Goal: Information Seeking & Learning: Check status

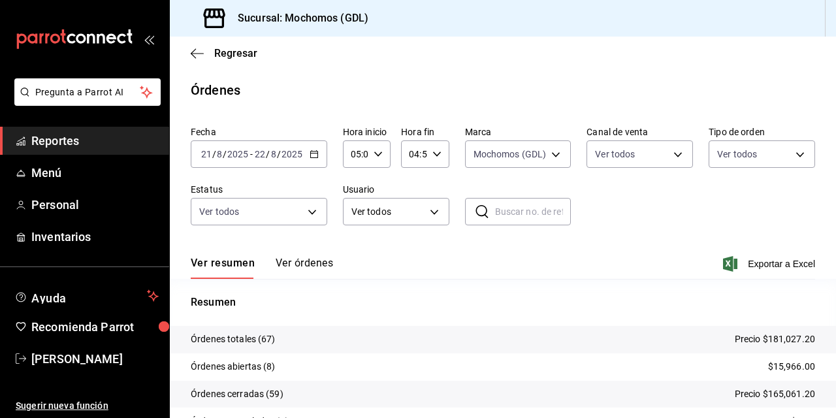
scroll to position [95, 0]
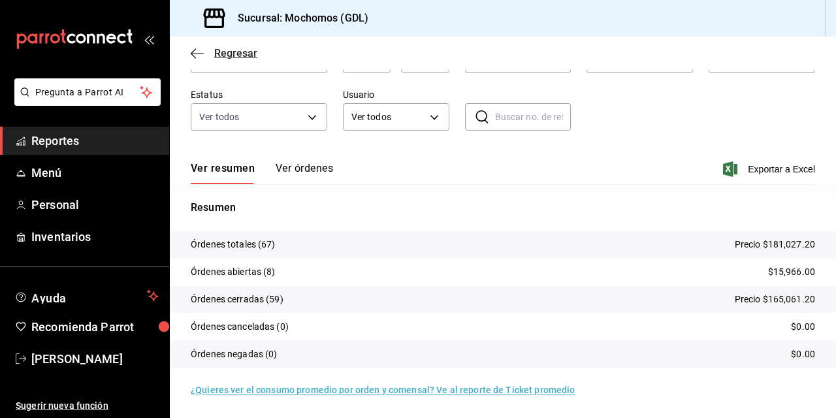
click at [193, 55] on icon "button" at bounding box center [193, 53] width 5 height 10
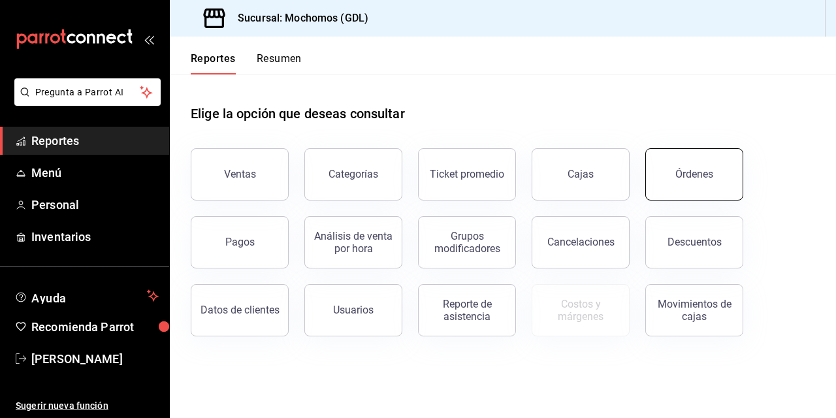
click at [675, 174] on button "Órdenes" at bounding box center [694, 174] width 98 height 52
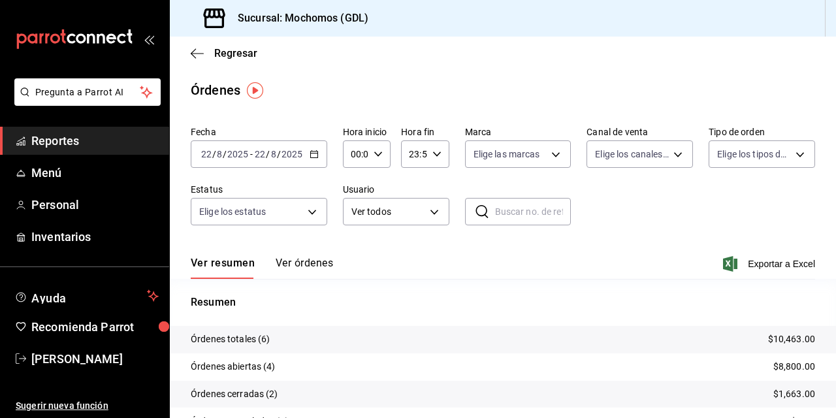
click at [208, 155] on input "22" at bounding box center [206, 154] width 12 height 10
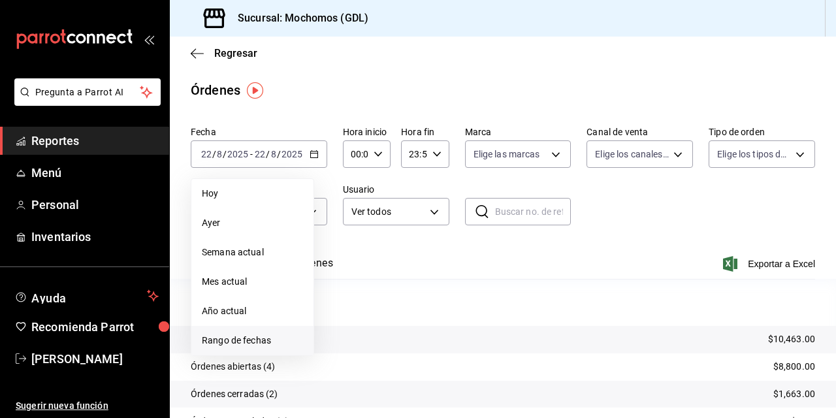
click at [223, 338] on span "Rango de fechas" at bounding box center [252, 341] width 101 height 14
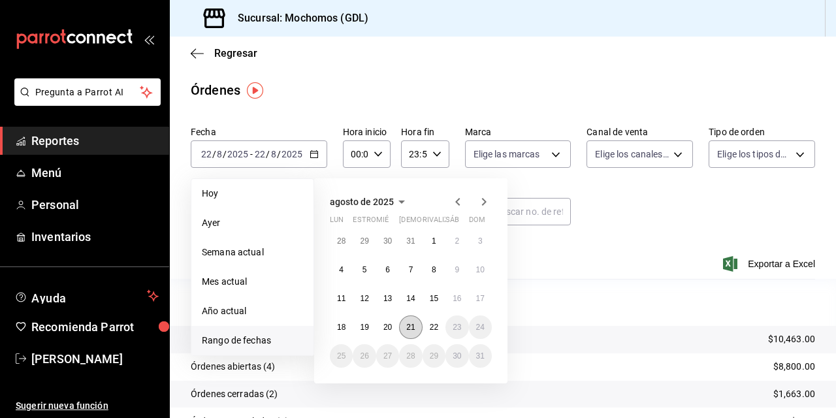
click at [409, 327] on abbr "21" at bounding box center [410, 327] width 8 height 9
click at [430, 327] on abbr "22" at bounding box center [434, 327] width 8 height 9
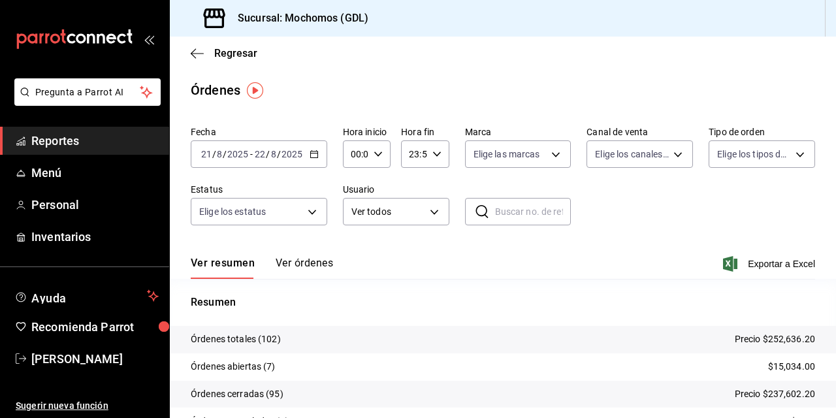
click at [354, 154] on input "00:00" at bounding box center [355, 154] width 25 height 26
click at [353, 252] on span "02" at bounding box center [353, 250] width 3 height 10
type input "02:00"
click at [352, 239] on span "05" at bounding box center [353, 239] width 3 height 10
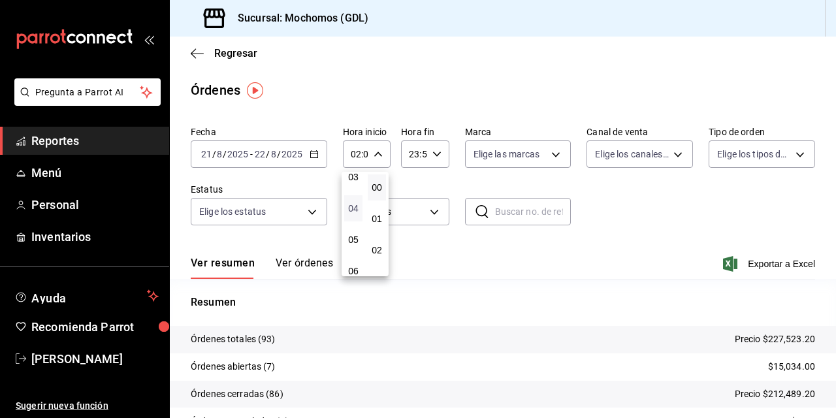
type input "05:00"
click at [619, 195] on div at bounding box center [418, 209] width 836 height 418
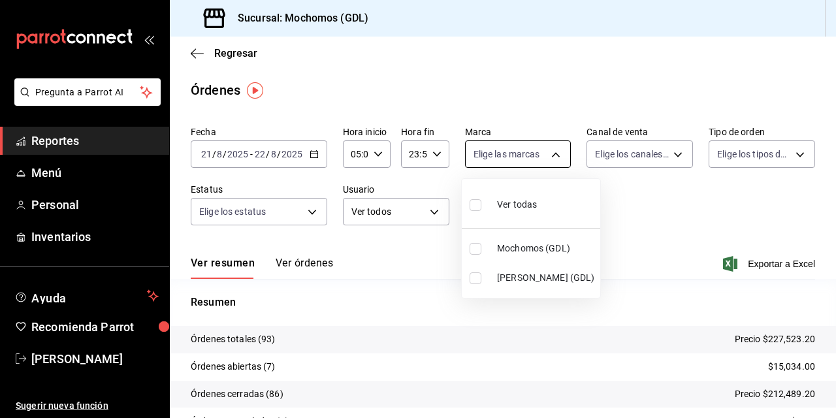
click at [549, 157] on body "Pregunta a Parrot AI Reportes Menú Personal Inventarios Ayuda Recomienda Parrot…" at bounding box center [418, 209] width 836 height 418
click at [477, 248] on input "checkbox" at bounding box center [476, 249] width 12 height 12
checkbox input "true"
type input "36c25d4a-7cb0-456c-a434-e981d54830bc"
click at [646, 203] on div at bounding box center [418, 209] width 836 height 418
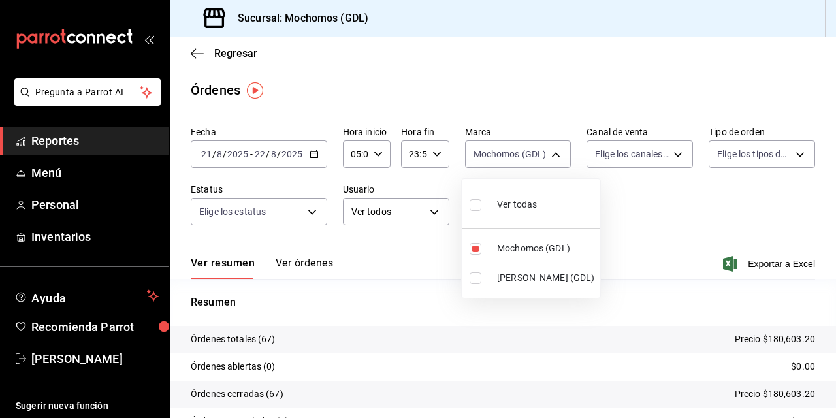
click at [684, 195] on div at bounding box center [418, 209] width 836 height 418
click at [830, 406] on div at bounding box center [418, 209] width 836 height 418
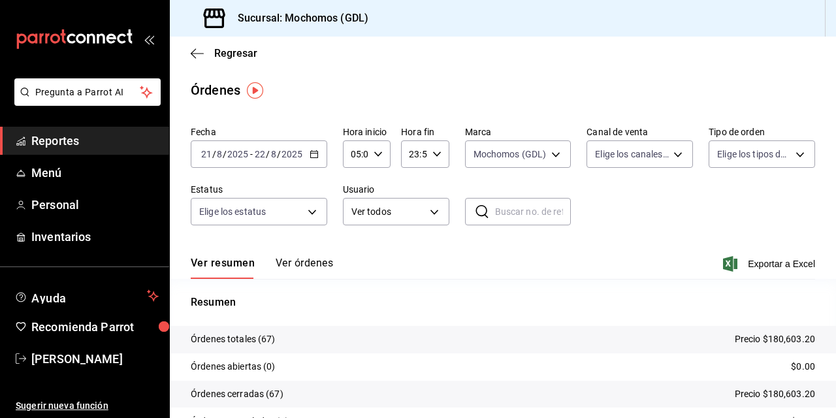
click at [830, 406] on div at bounding box center [418, 209] width 836 height 418
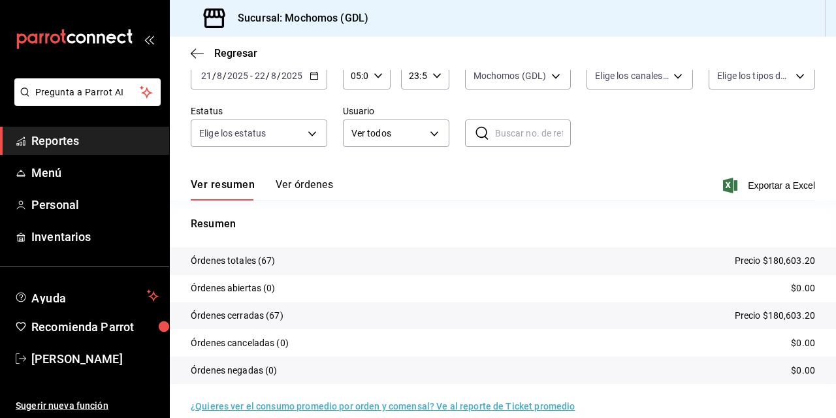
scroll to position [95, 0]
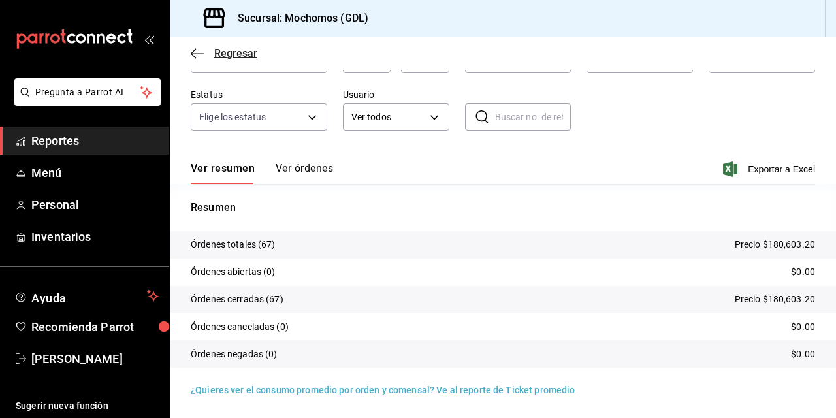
click at [196, 55] on icon "button" at bounding box center [197, 54] width 13 height 12
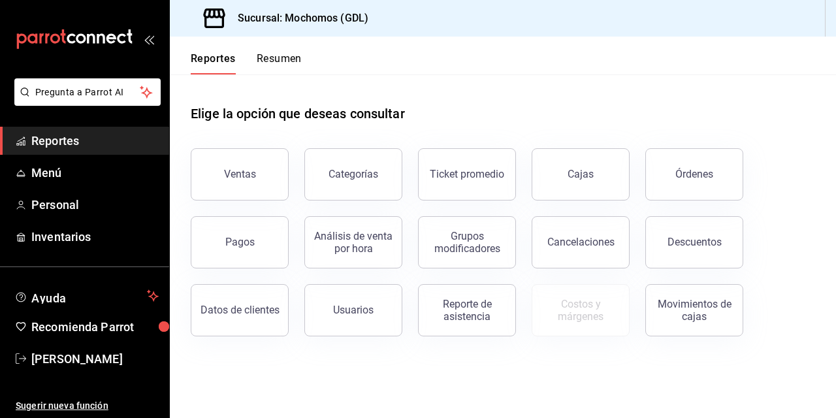
click at [520, 221] on div "Cancelaciones" at bounding box center [573, 234] width 114 height 68
click at [700, 249] on button "Descuentos" at bounding box center [694, 242] width 98 height 52
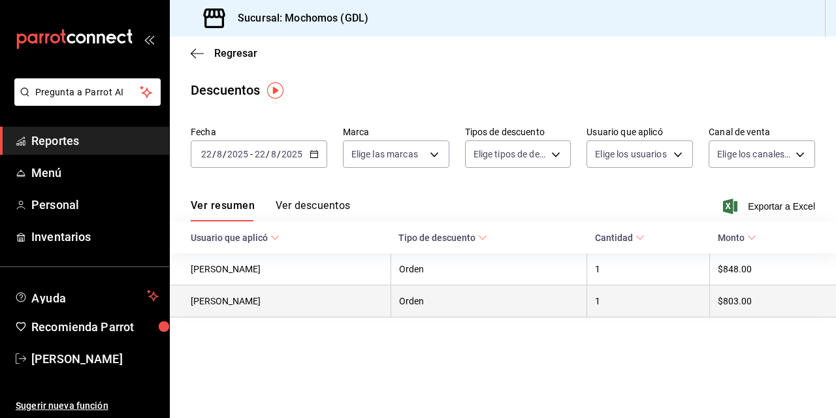
click at [731, 303] on th "$803.00" at bounding box center [773, 301] width 127 height 32
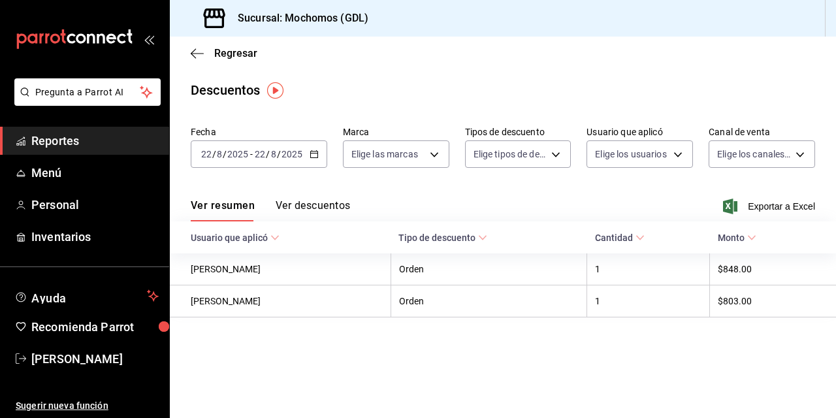
click at [201, 159] on input "22" at bounding box center [206, 154] width 12 height 10
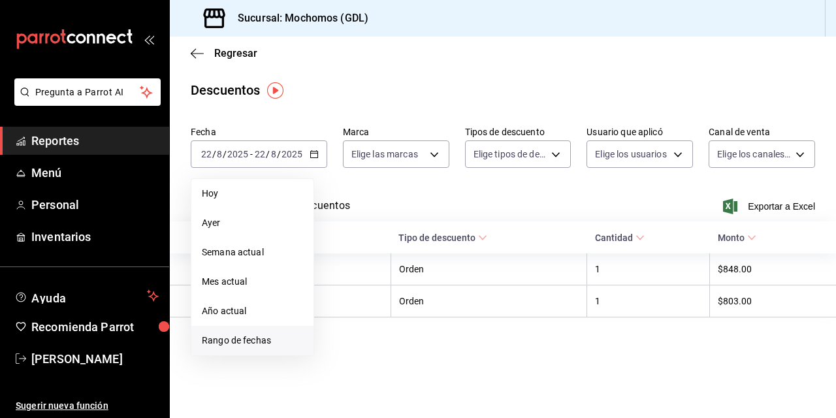
click at [227, 340] on span "Rango de fechas" at bounding box center [252, 341] width 101 height 14
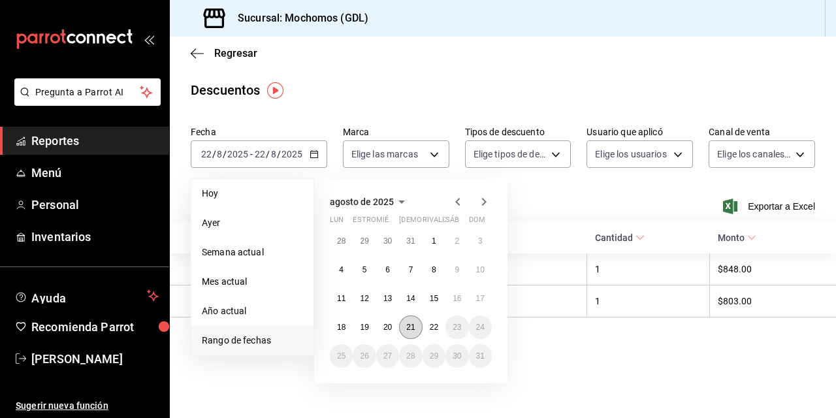
click at [417, 329] on button "21" at bounding box center [410, 327] width 23 height 24
click at [431, 329] on abbr "22" at bounding box center [434, 327] width 8 height 9
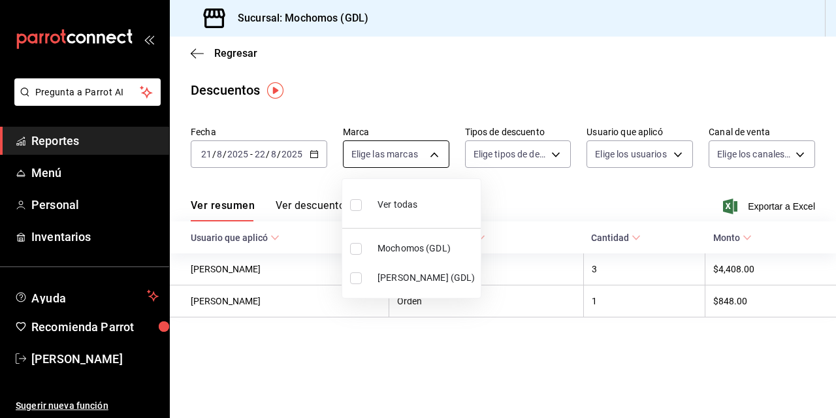
click at [434, 151] on body "Pregunta a Parrot AI Reportes Menú Personal Inventarios Ayuda Recomienda Parrot…" at bounding box center [418, 209] width 836 height 418
click at [355, 247] on input "checkbox" at bounding box center [356, 249] width 12 height 12
checkbox input "true"
type input "36c25d4a-7cb0-456c-a434-e981d54830bc"
click at [383, 342] on div at bounding box center [418, 209] width 836 height 418
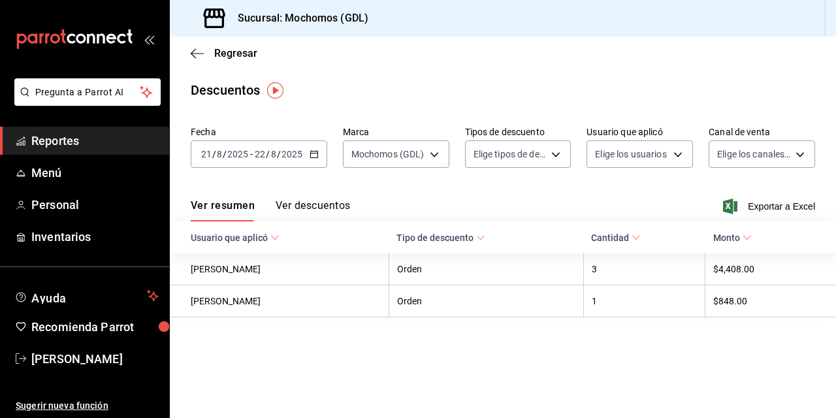
click at [301, 208] on button "Ver descuentos" at bounding box center [313, 210] width 74 height 22
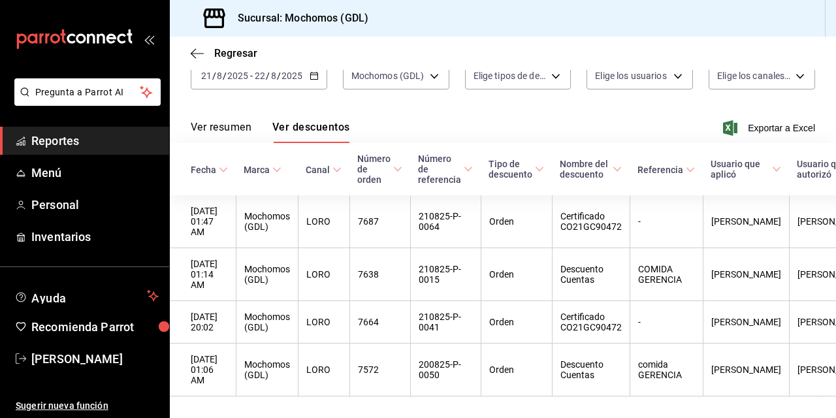
scroll to position [104, 0]
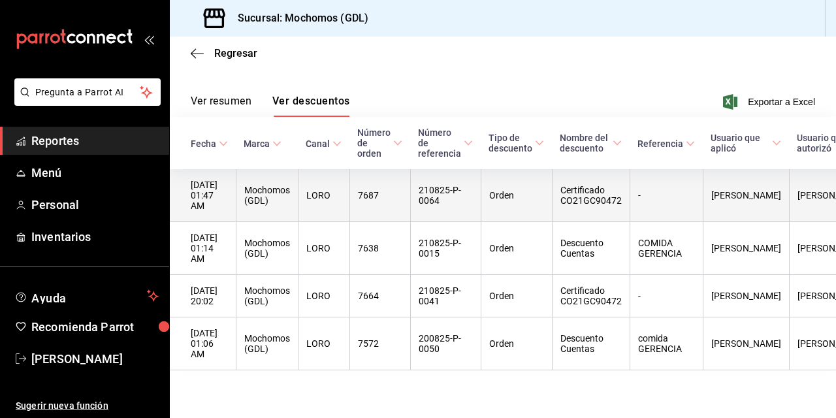
click at [597, 195] on th "Certificado CO21GC90472" at bounding box center [591, 195] width 78 height 53
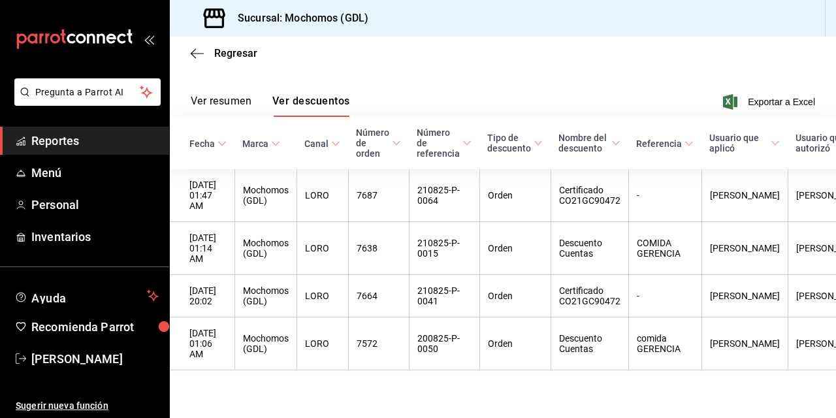
scroll to position [0, 0]
